Goal: Transaction & Acquisition: Purchase product/service

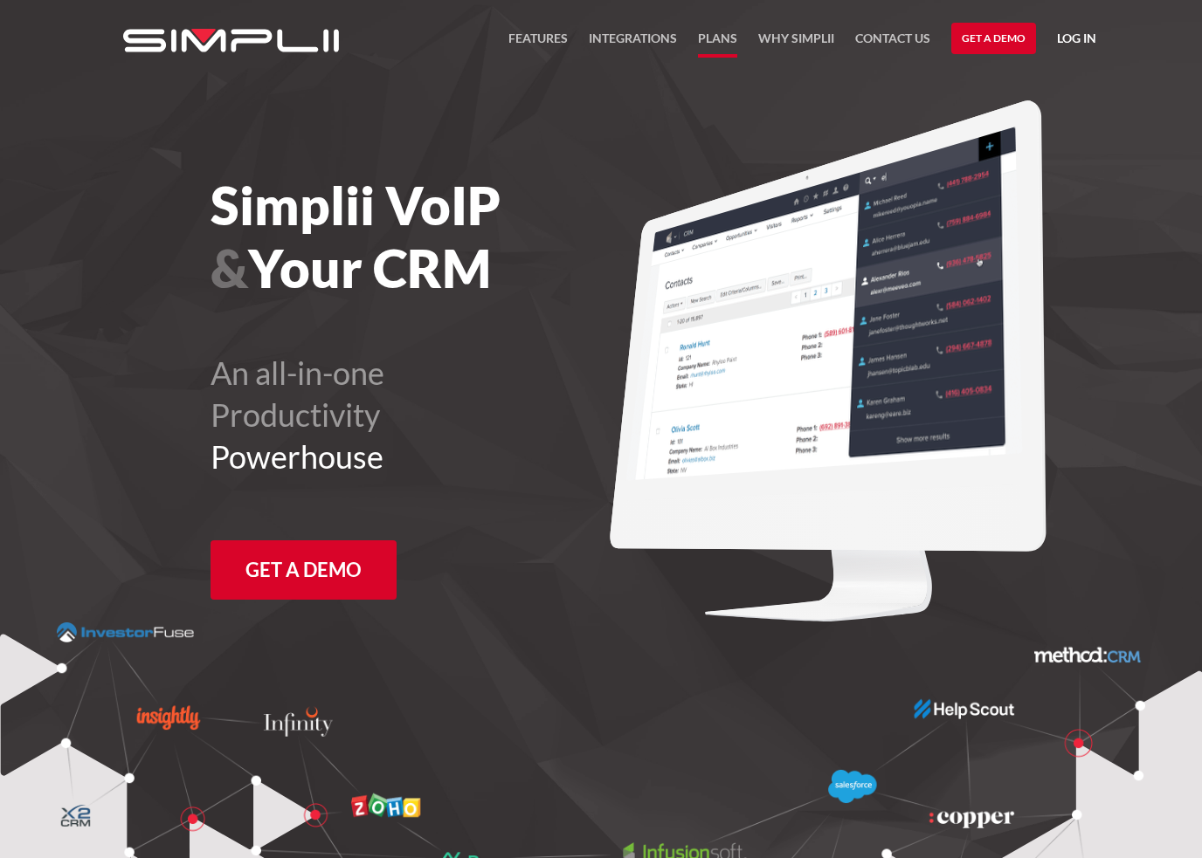
click at [723, 37] on link "Plans" at bounding box center [717, 43] width 39 height 30
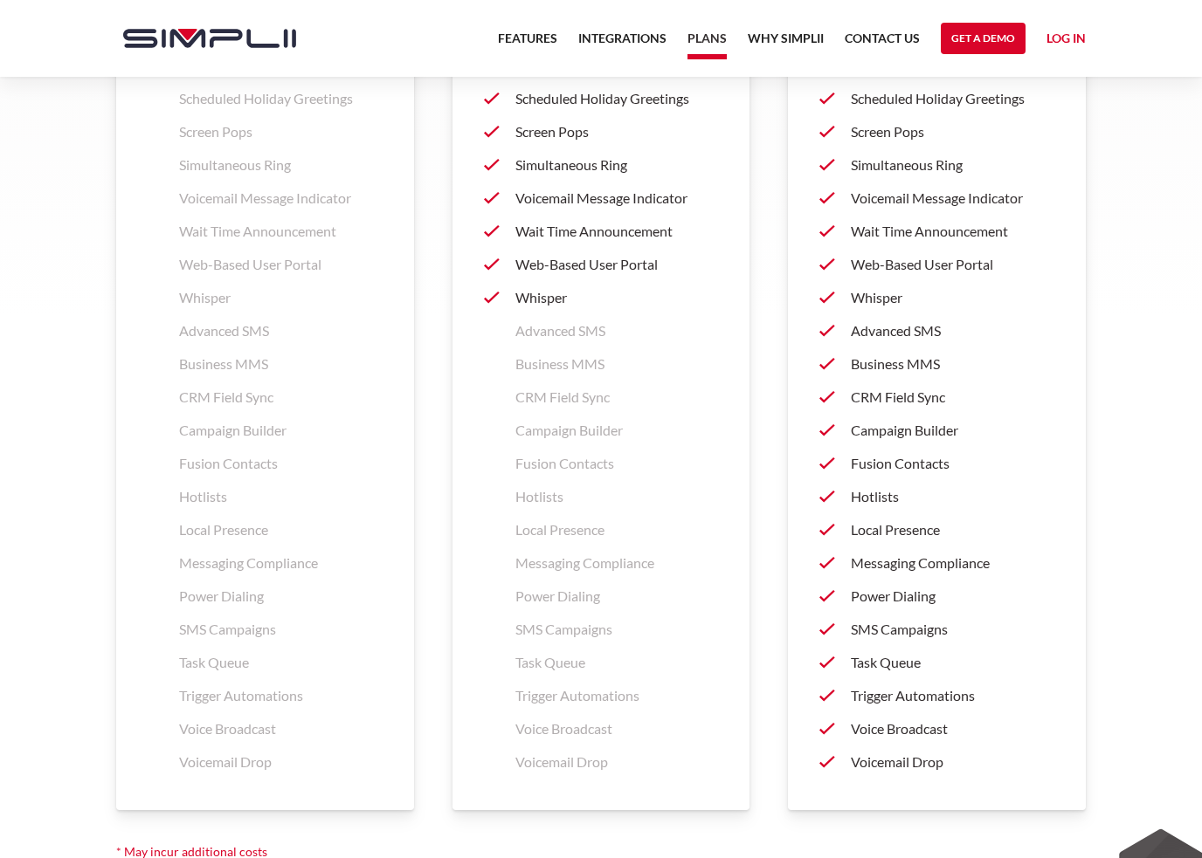
scroll to position [2577, 0]
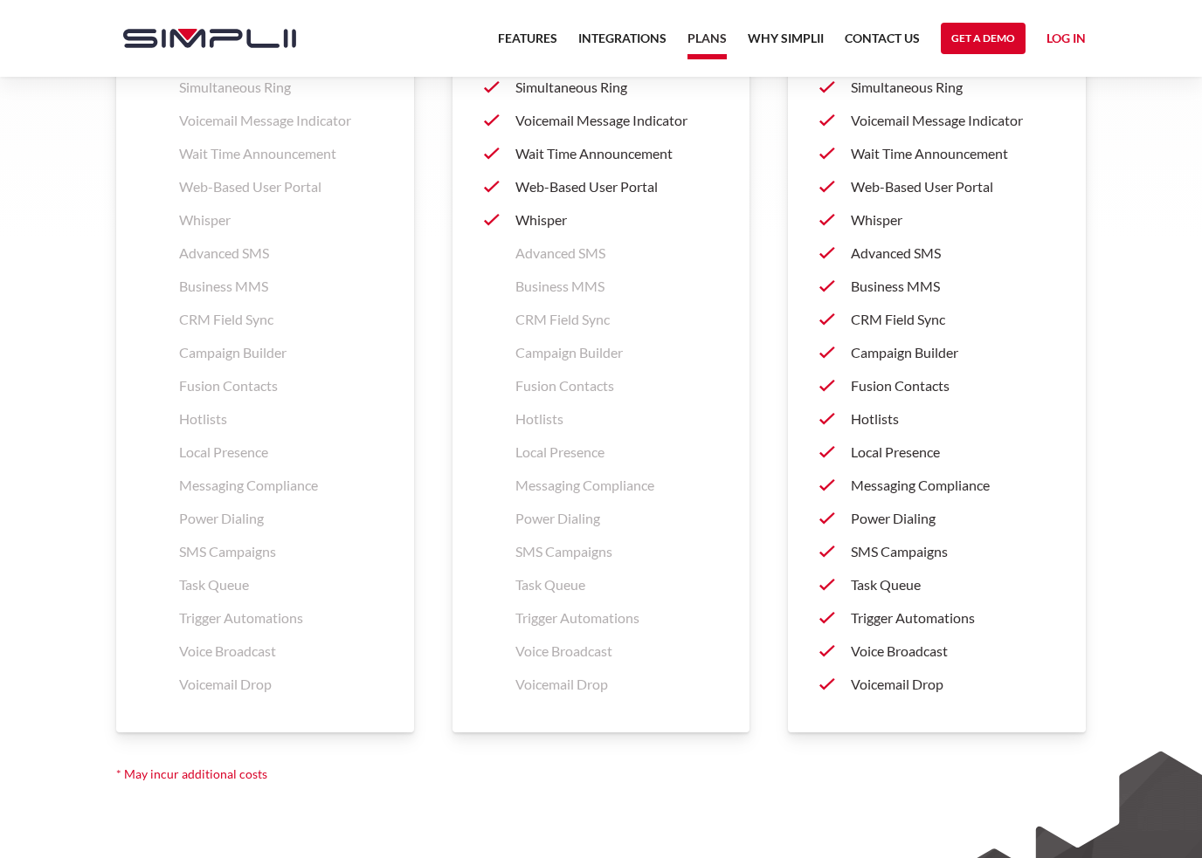
click at [925, 278] on p "Business MMS" at bounding box center [952, 286] width 203 height 21
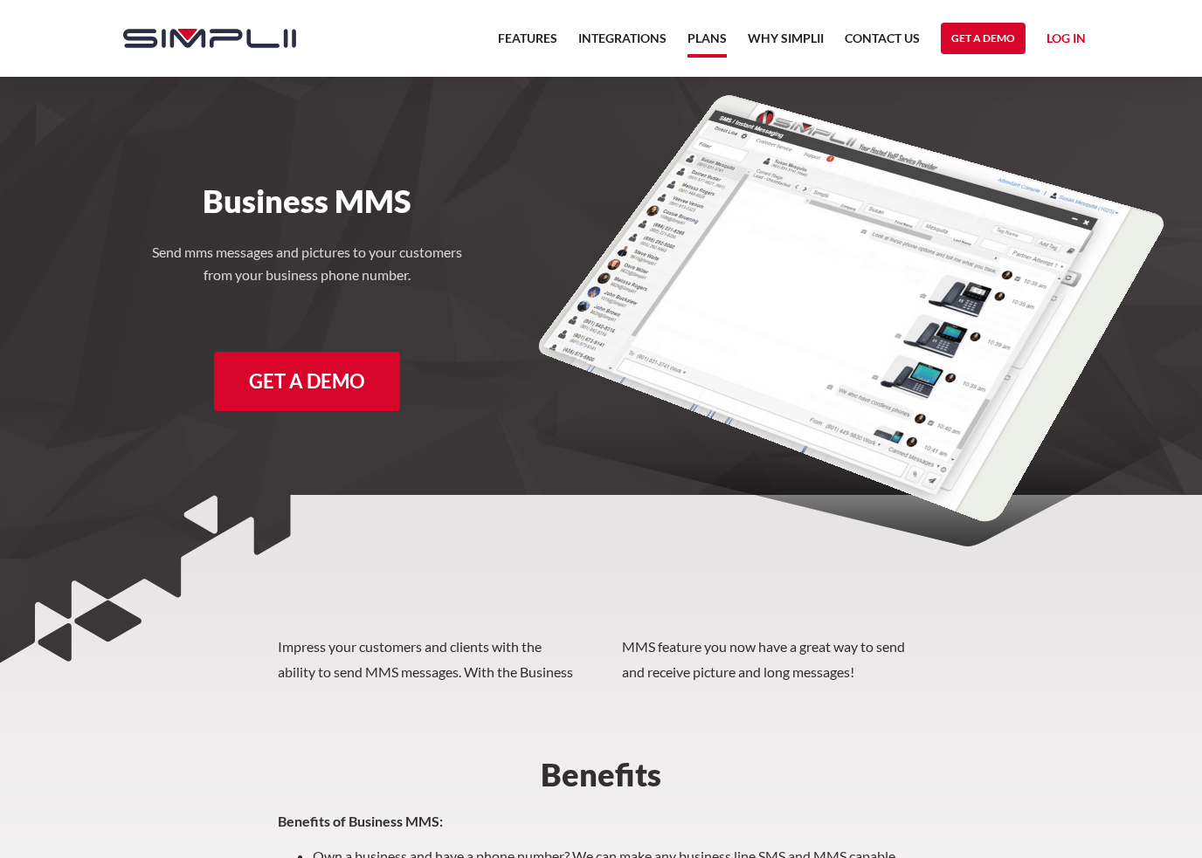
click at [713, 31] on link "Plans" at bounding box center [706, 43] width 39 height 30
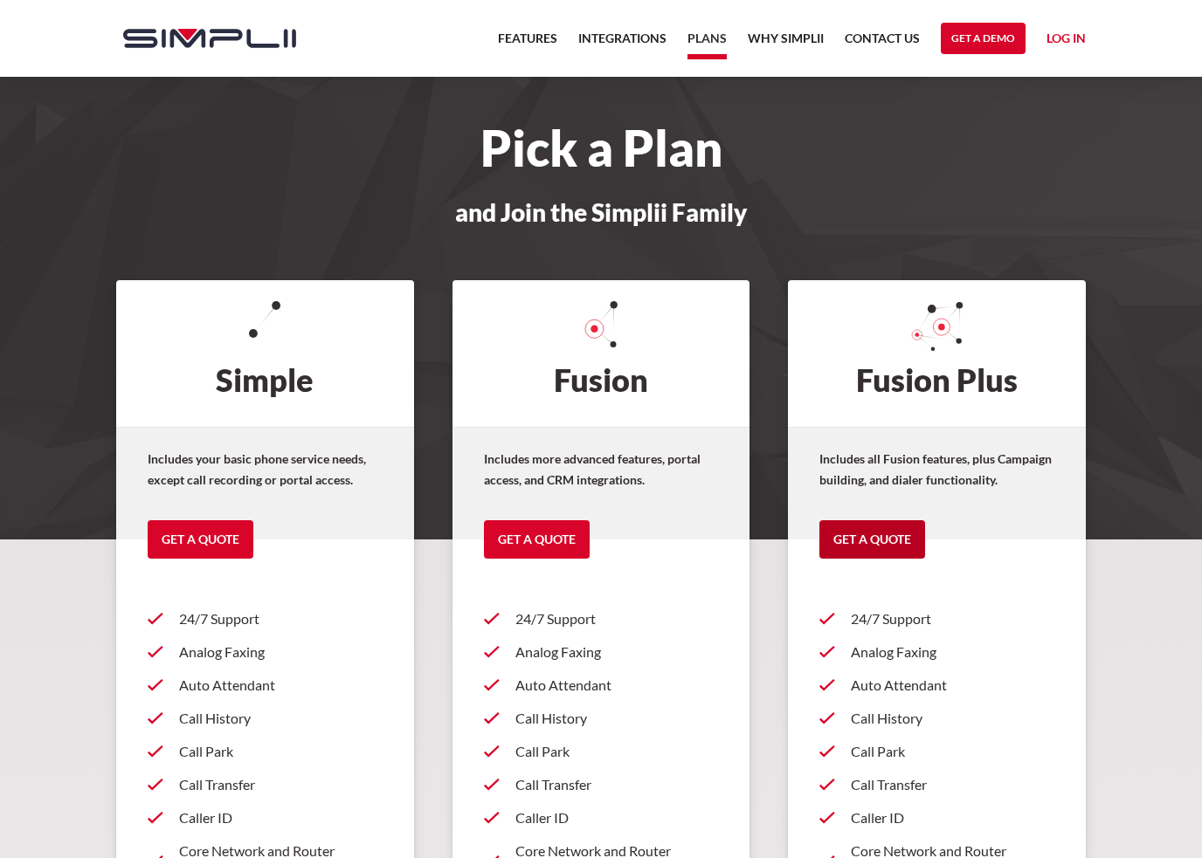
click at [892, 548] on link "Get a Quote" at bounding box center [872, 539] width 106 height 38
